Goal: Information Seeking & Learning: Learn about a topic

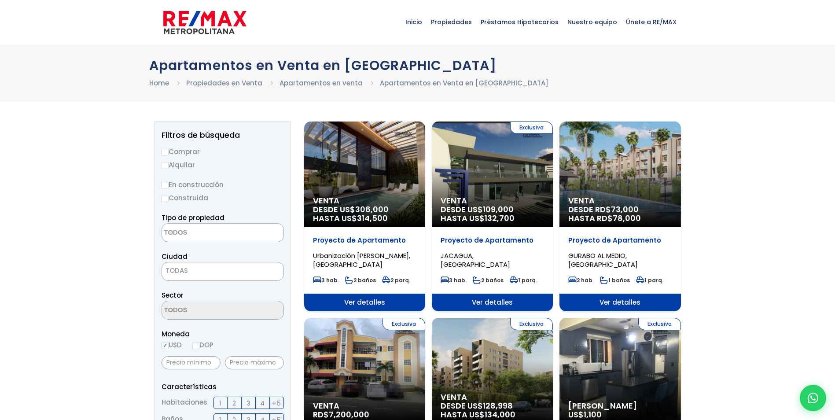
select select
click at [501, 176] on div "Exclusiva Venta DESDE US$ 109,000 HASTA US$ 132,700" at bounding box center [492, 174] width 121 height 106
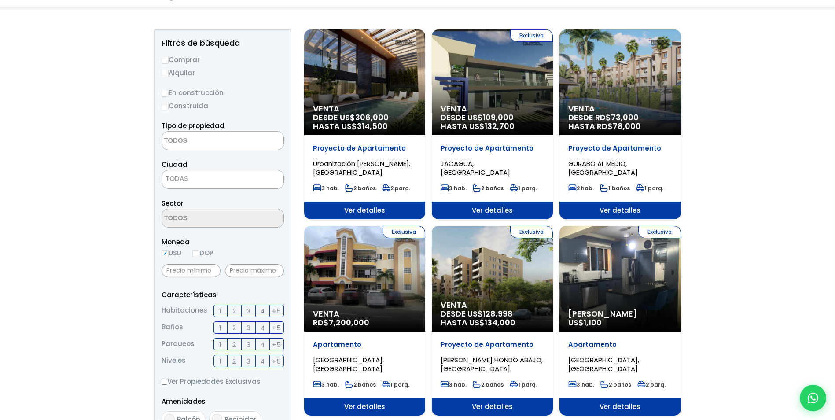
scroll to position [176, 0]
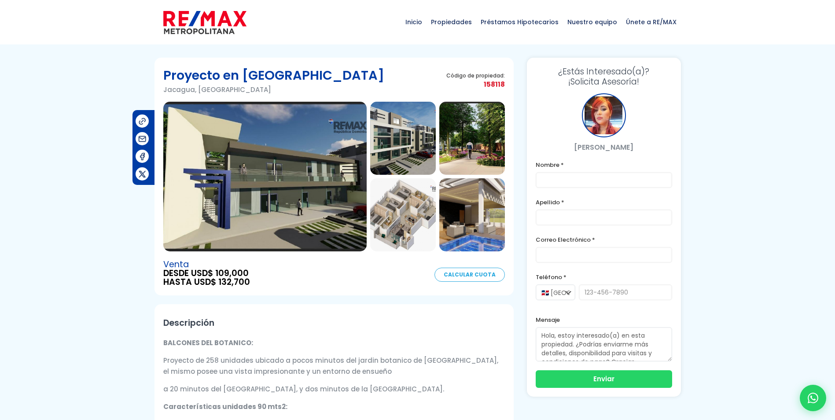
click at [338, 189] on img at bounding box center [264, 177] width 203 height 150
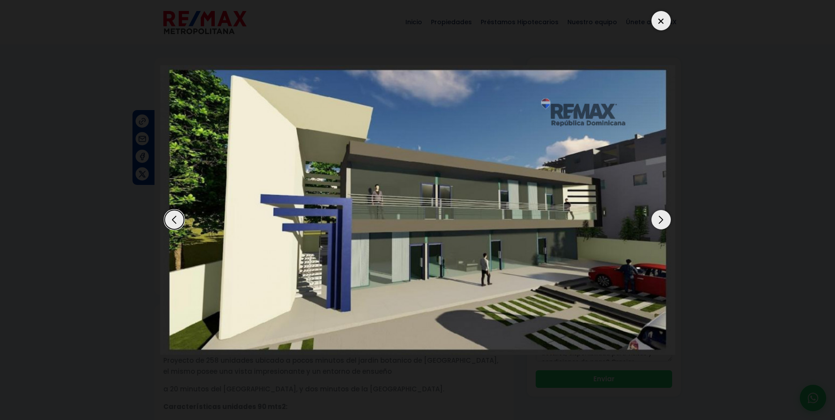
click at [661, 221] on div "Next slide" at bounding box center [660, 219] width 19 height 19
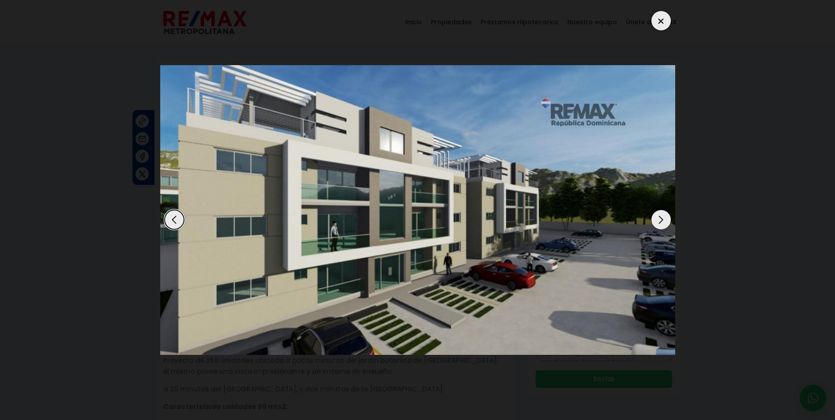
click at [661, 221] on div "Next slide" at bounding box center [660, 219] width 19 height 19
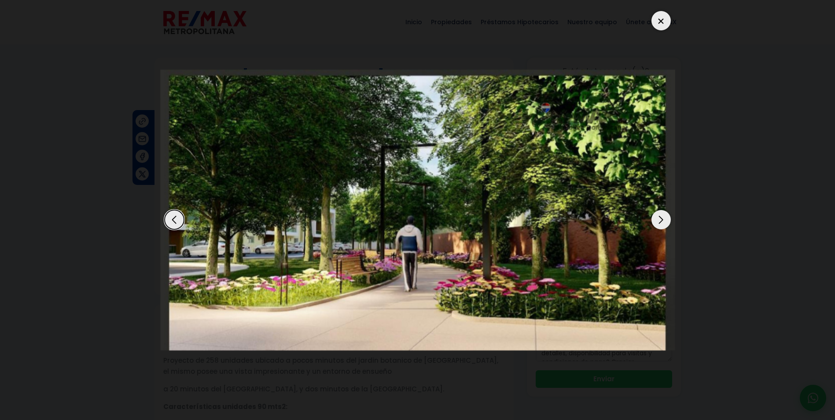
click at [661, 221] on div "Next slide" at bounding box center [660, 219] width 19 height 19
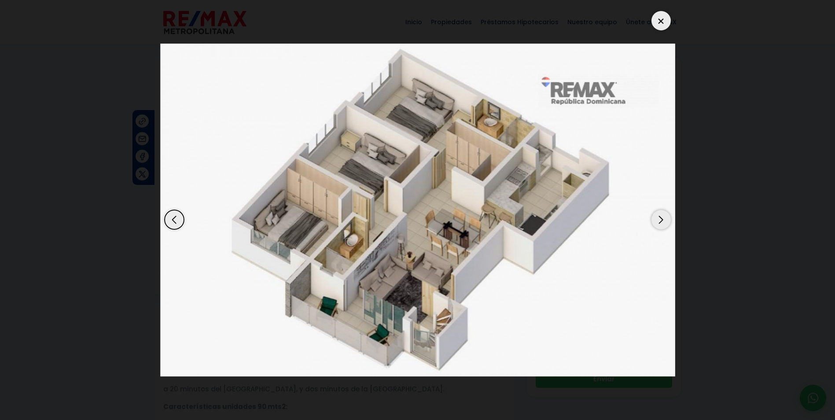
click at [661, 221] on div "Next slide" at bounding box center [660, 219] width 19 height 19
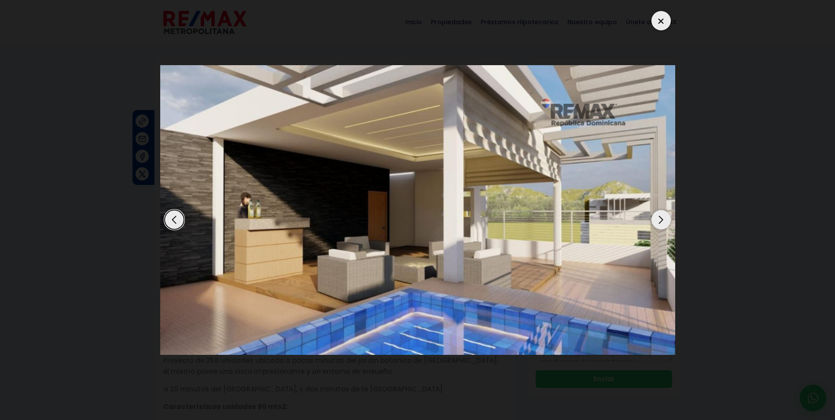
click at [661, 221] on div "Next slide" at bounding box center [660, 219] width 19 height 19
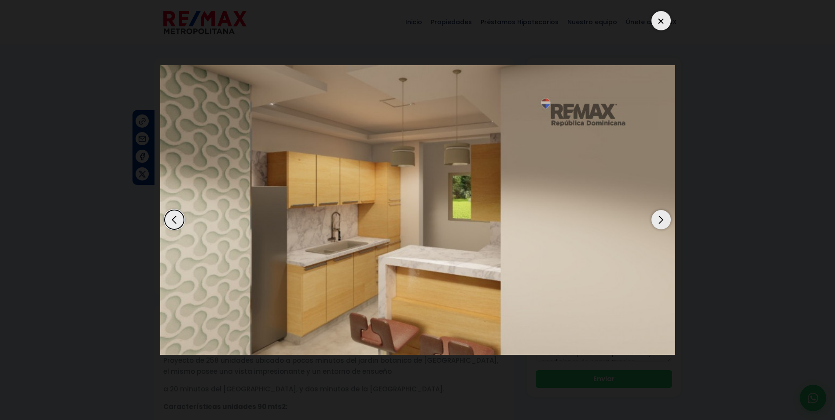
click at [661, 221] on div "Next slide" at bounding box center [660, 219] width 19 height 19
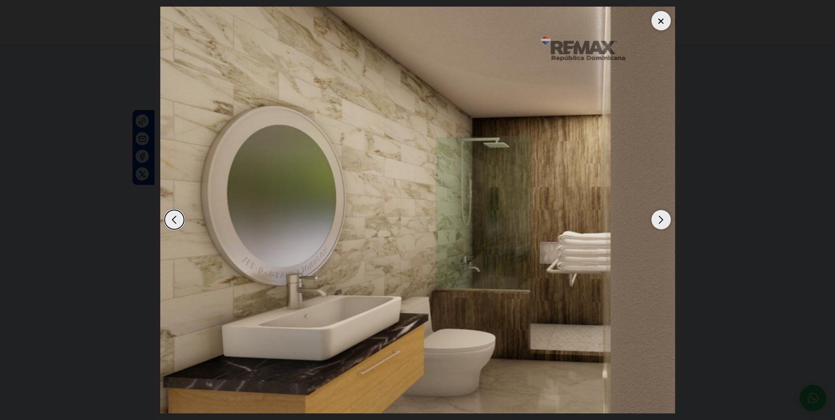
click at [661, 221] on div "Next slide" at bounding box center [660, 219] width 19 height 19
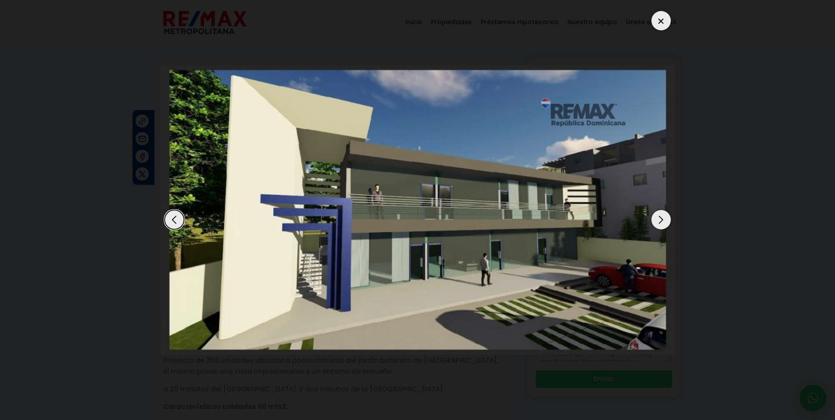
click at [661, 221] on div "Next slide" at bounding box center [660, 219] width 19 height 19
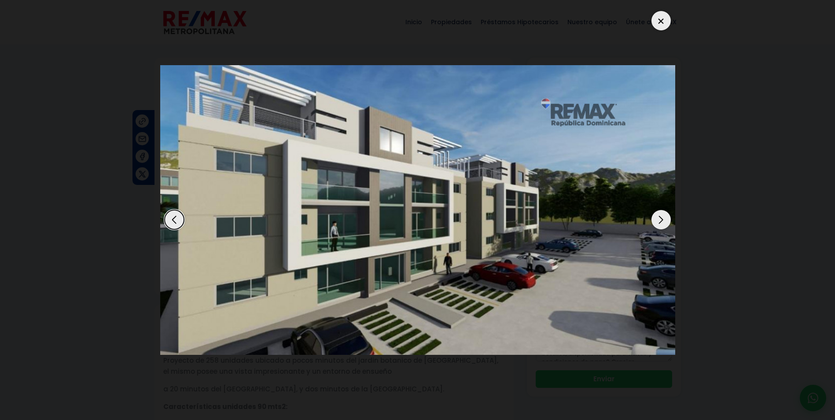
click at [661, 221] on div "Next slide" at bounding box center [660, 219] width 19 height 19
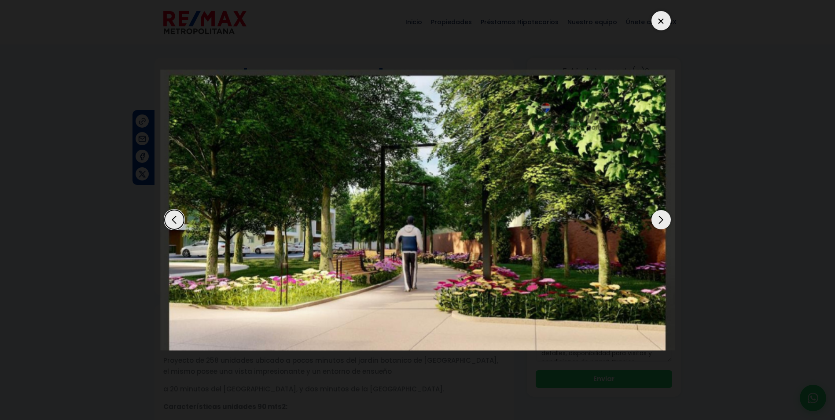
click at [661, 221] on div "Next slide" at bounding box center [660, 219] width 19 height 19
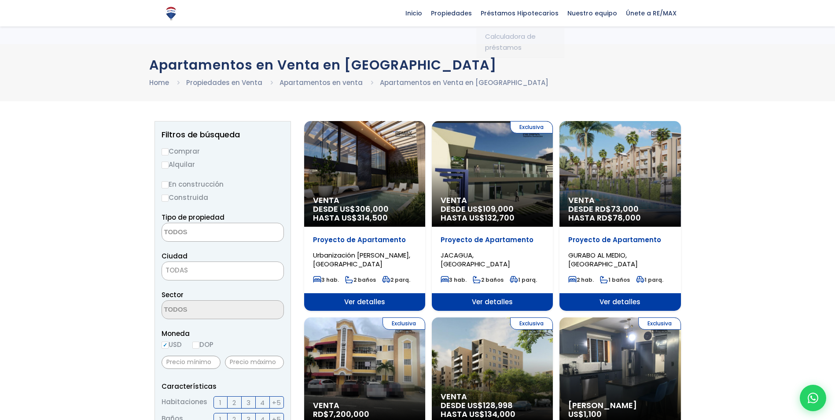
select select
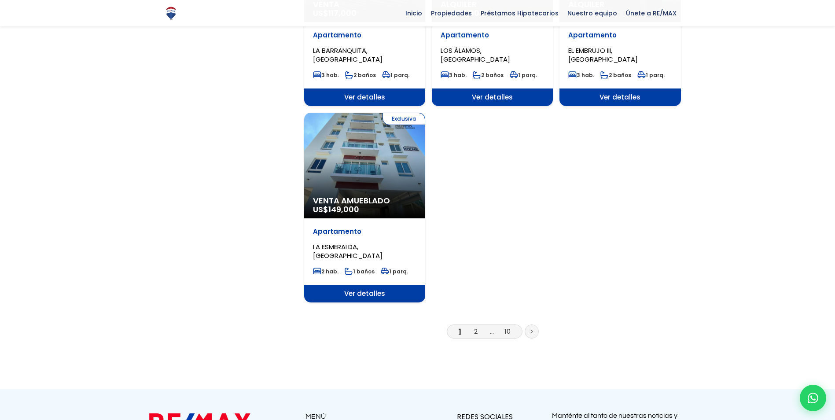
scroll to position [1012, 0]
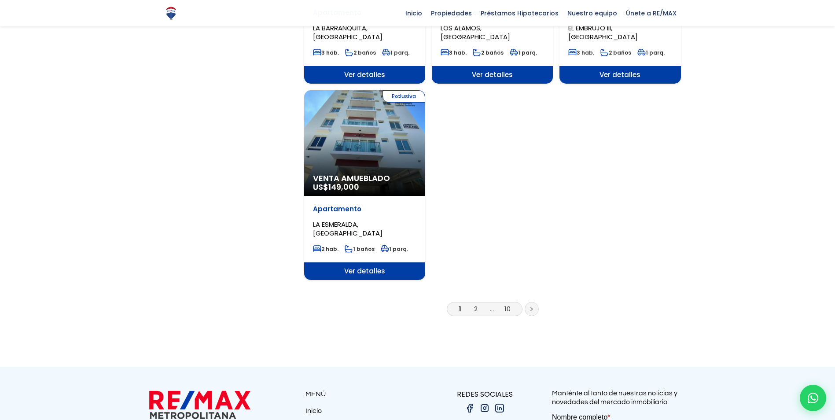
click at [530, 308] on link at bounding box center [532, 309] width 14 height 14
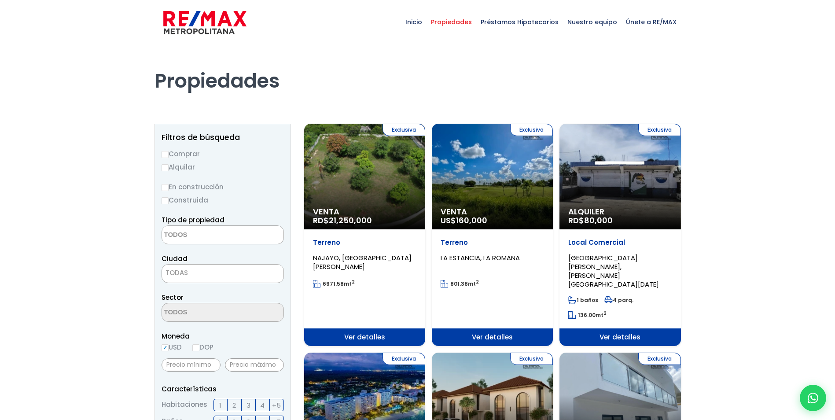
select select
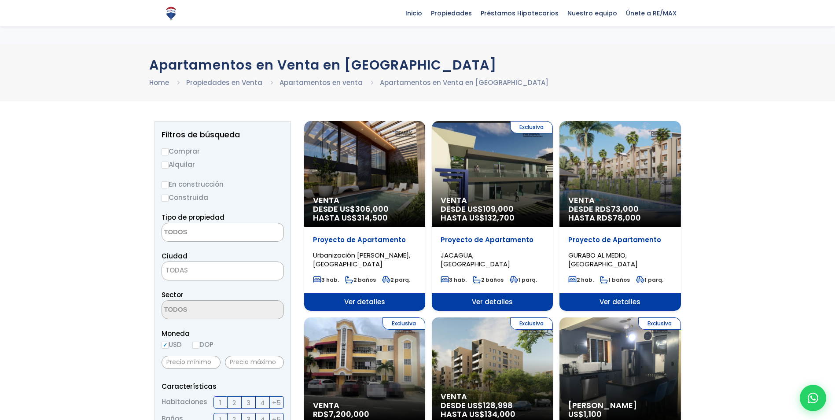
select select
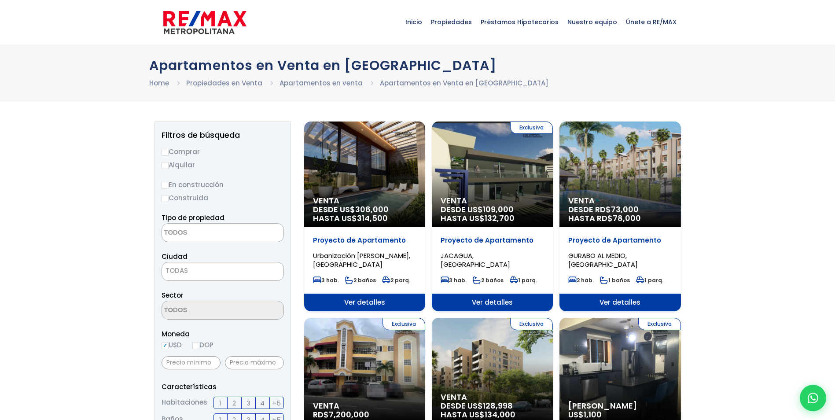
select select
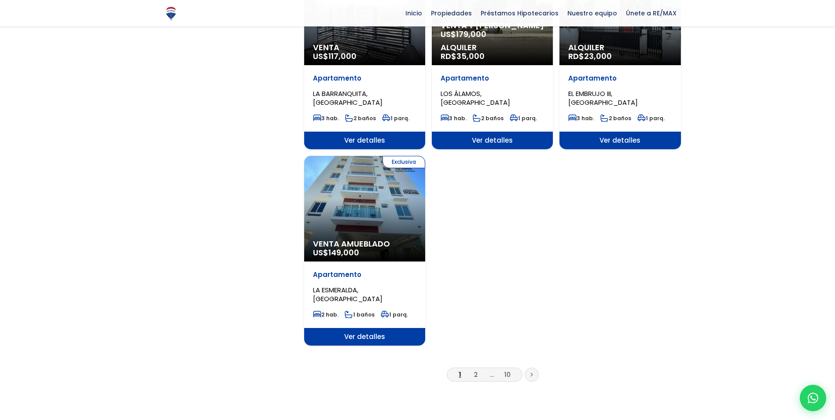
scroll to position [968, 0]
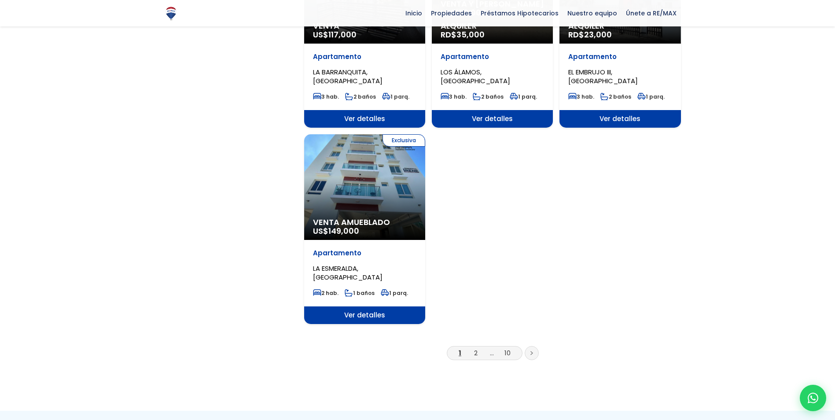
click at [375, 197] on div "Exclusiva Venta Amueblado US$ 149,000" at bounding box center [364, 187] width 121 height 106
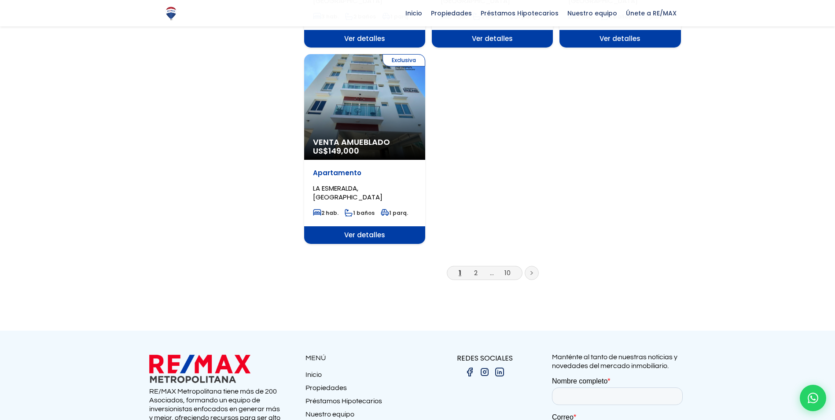
scroll to position [1056, 0]
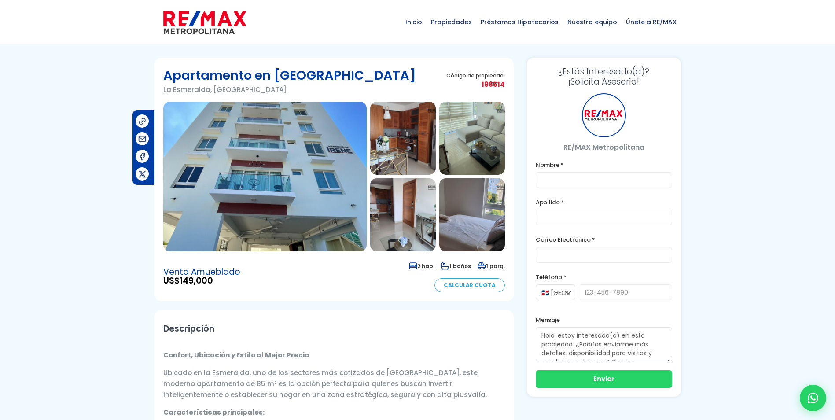
click at [286, 178] on img at bounding box center [264, 177] width 203 height 150
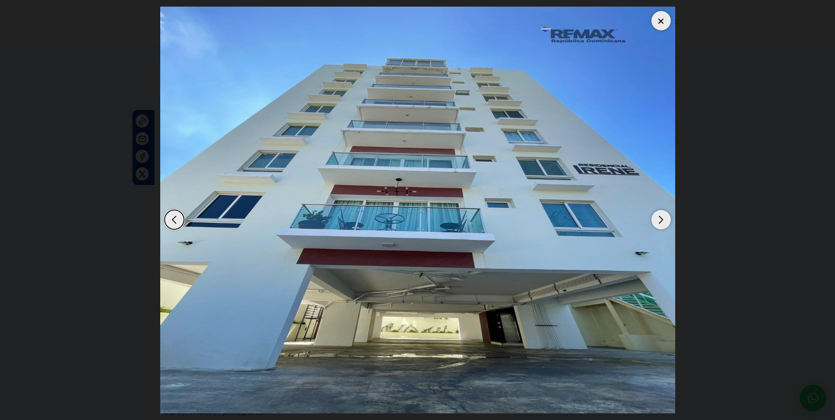
click at [661, 218] on div "Next slide" at bounding box center [660, 219] width 19 height 19
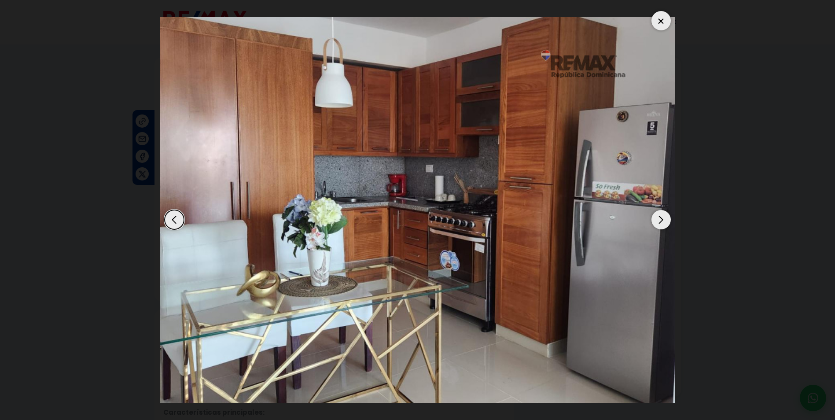
click at [661, 218] on div "Next slide" at bounding box center [660, 219] width 19 height 19
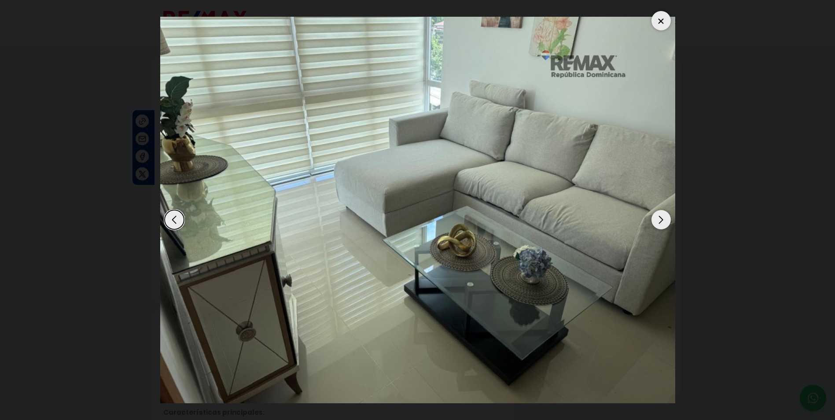
click at [660, 219] on div "Next slide" at bounding box center [660, 219] width 19 height 19
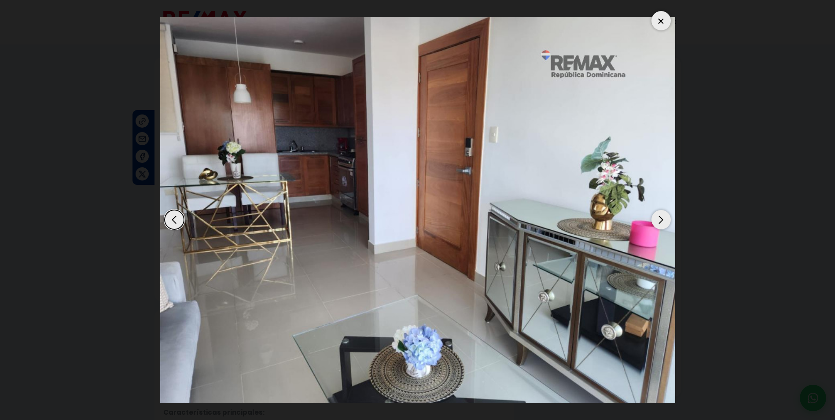
click at [659, 219] on div "Next slide" at bounding box center [660, 219] width 19 height 19
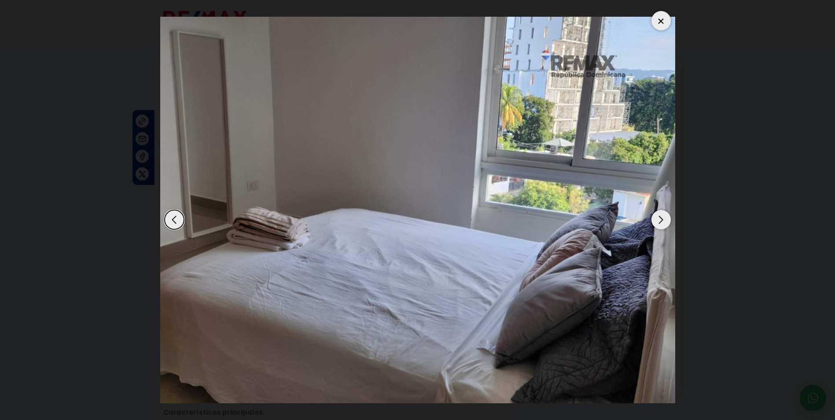
click at [659, 220] on div "Next slide" at bounding box center [660, 219] width 19 height 19
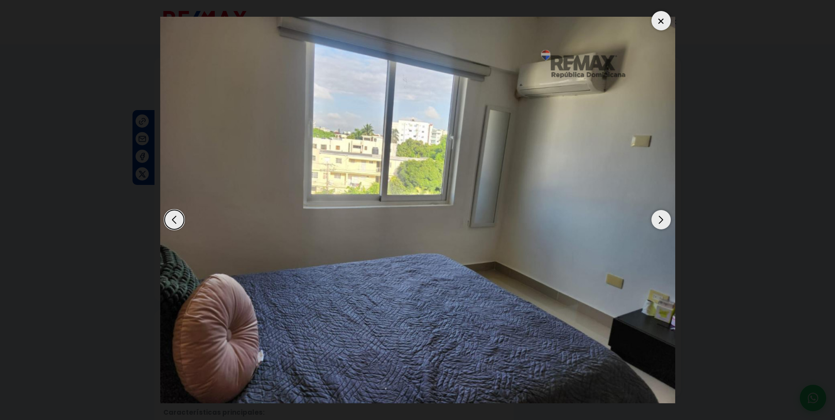
click at [658, 220] on div "Next slide" at bounding box center [660, 219] width 19 height 19
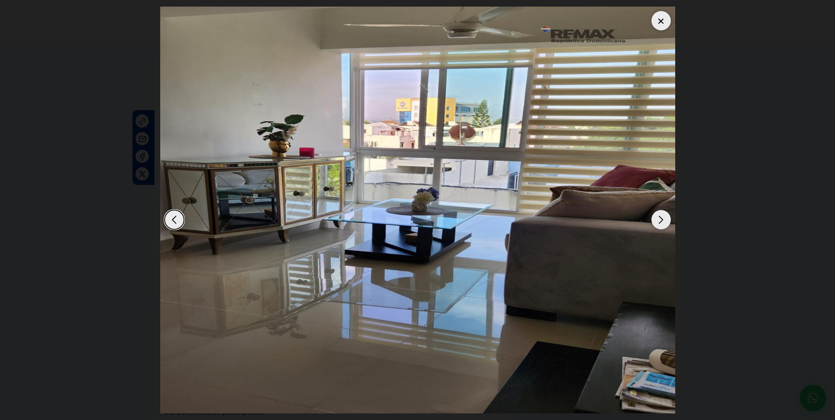
click at [658, 220] on div "Next slide" at bounding box center [660, 219] width 19 height 19
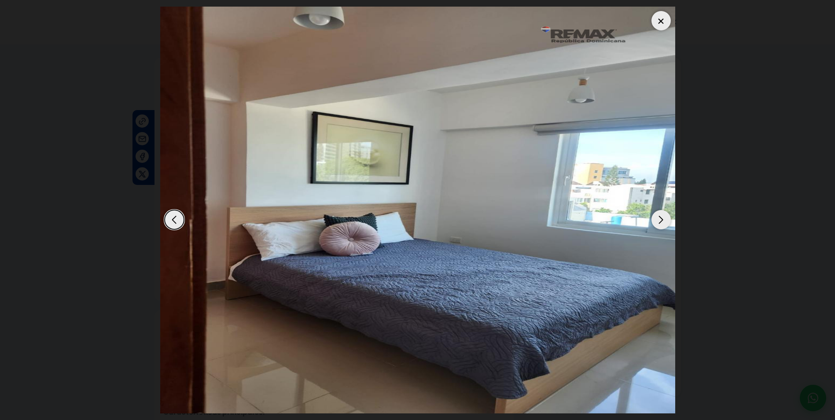
click at [658, 220] on div "Next slide" at bounding box center [660, 219] width 19 height 19
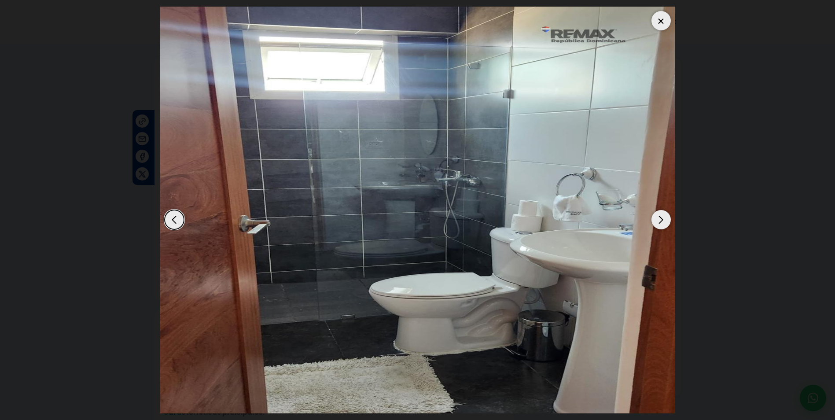
click at [658, 220] on div "Next slide" at bounding box center [660, 219] width 19 height 19
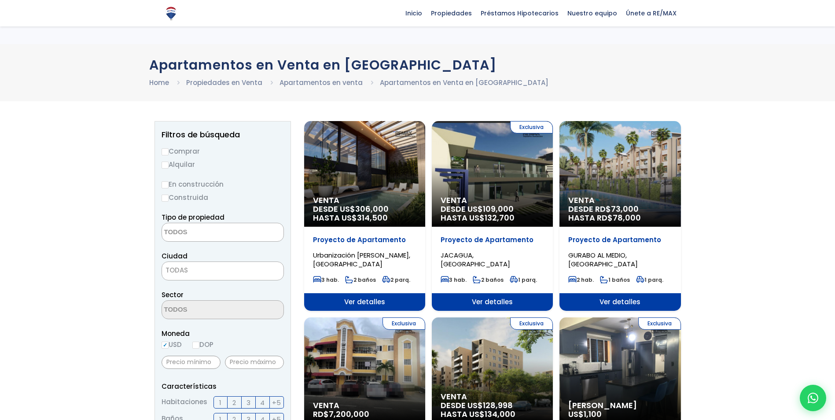
select select
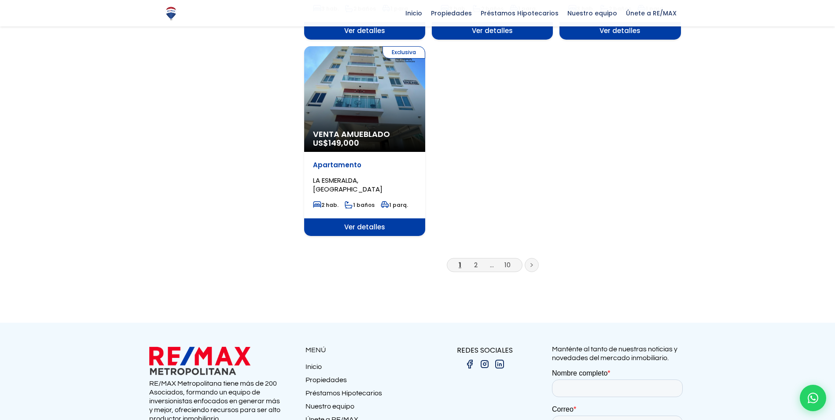
scroll to position [1056, 0]
